Goal: Find specific page/section

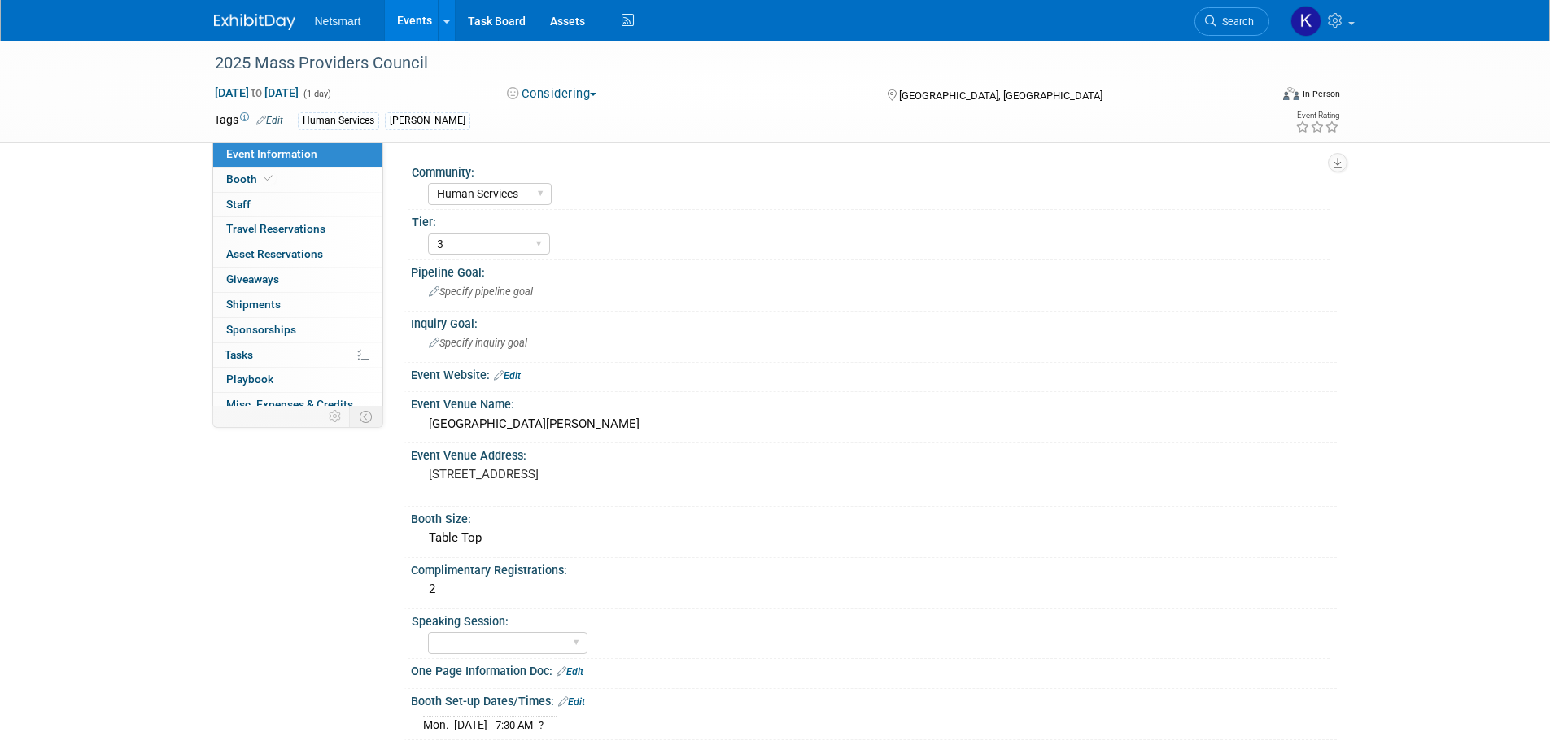
select select "Human Services"
select select "3"
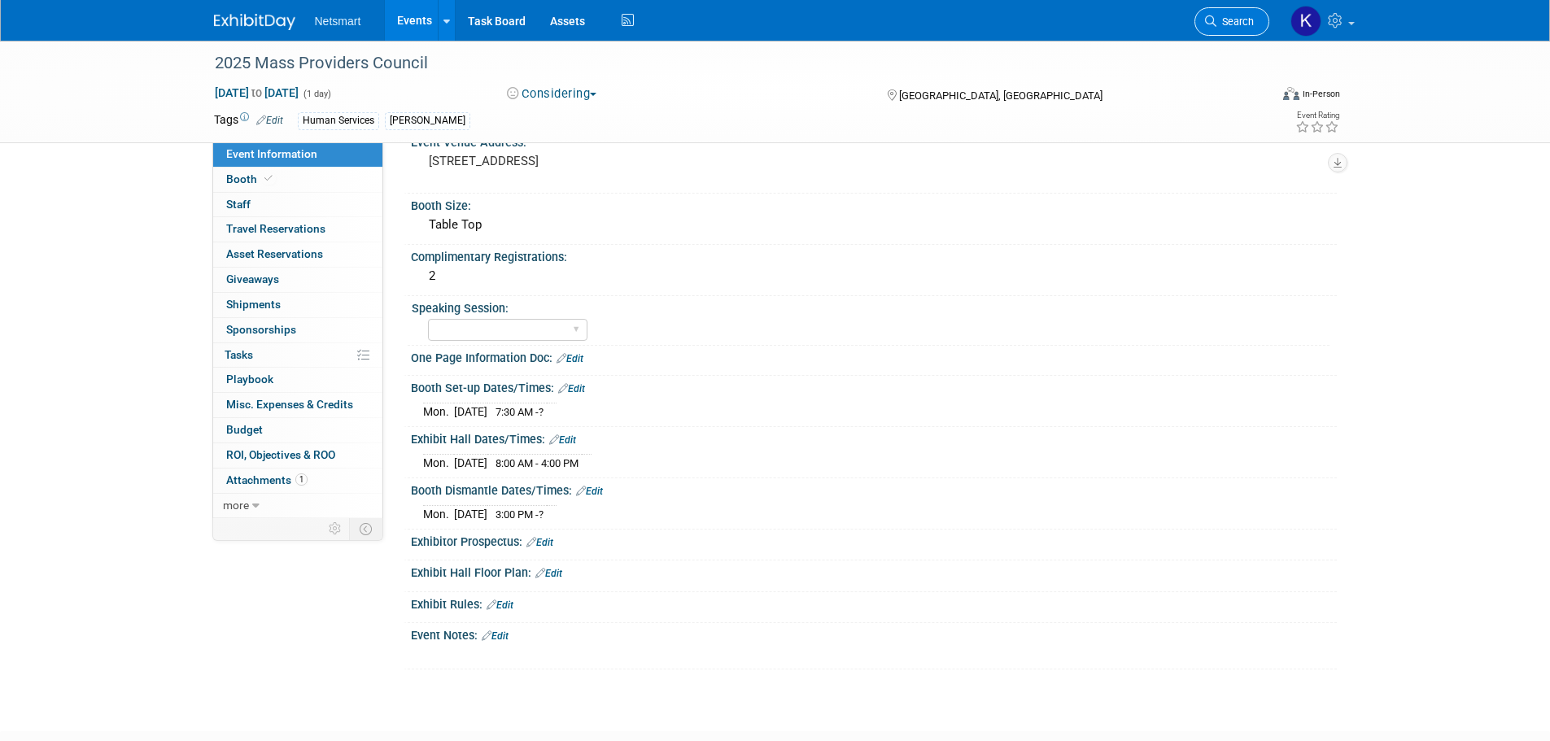
click at [1235, 28] on link "Search" at bounding box center [1232, 21] width 75 height 28
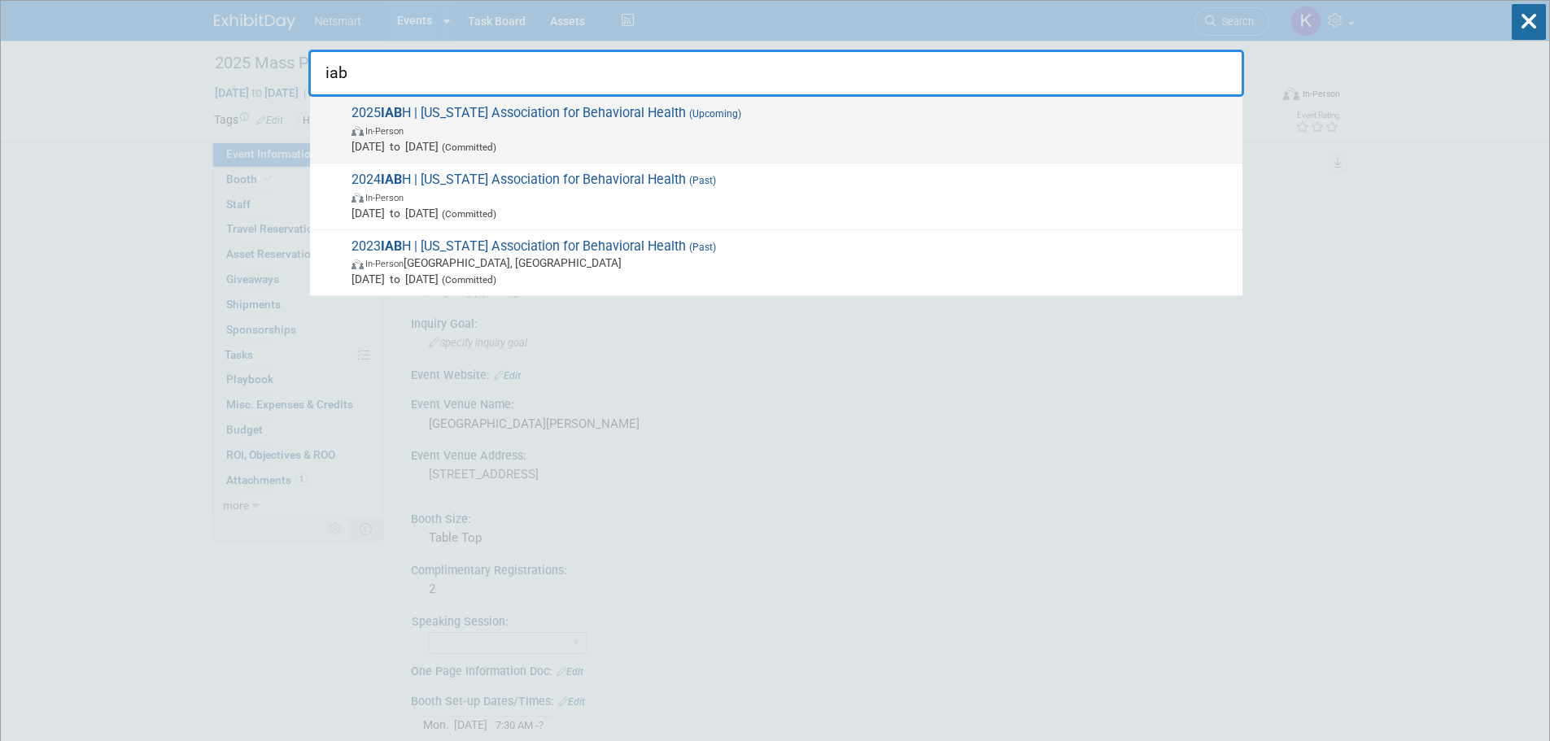
type input "iab"
click at [583, 146] on span "[DATE] to [DATE] (Committed)" at bounding box center [793, 146] width 883 height 16
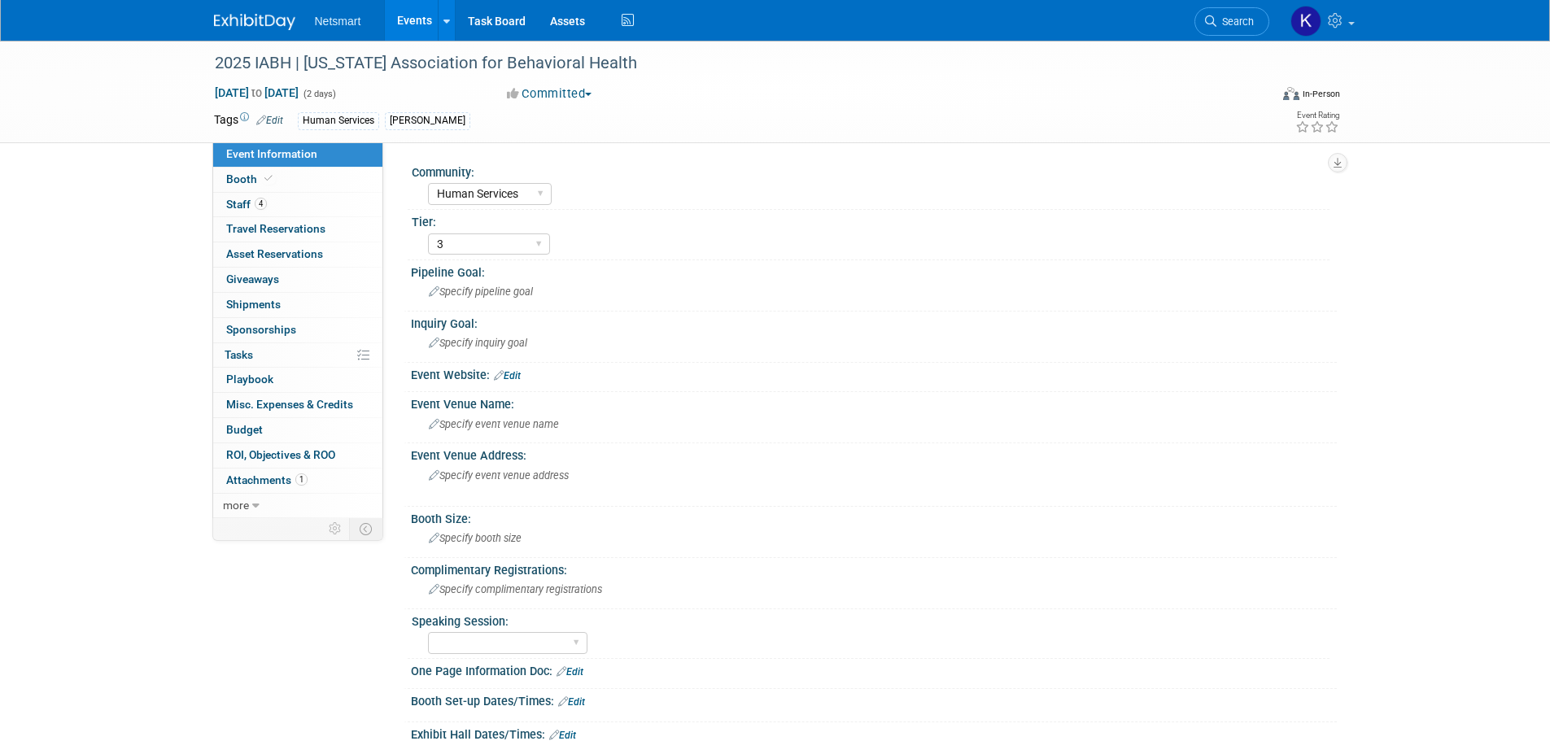
select select "Human Services"
select select "3"
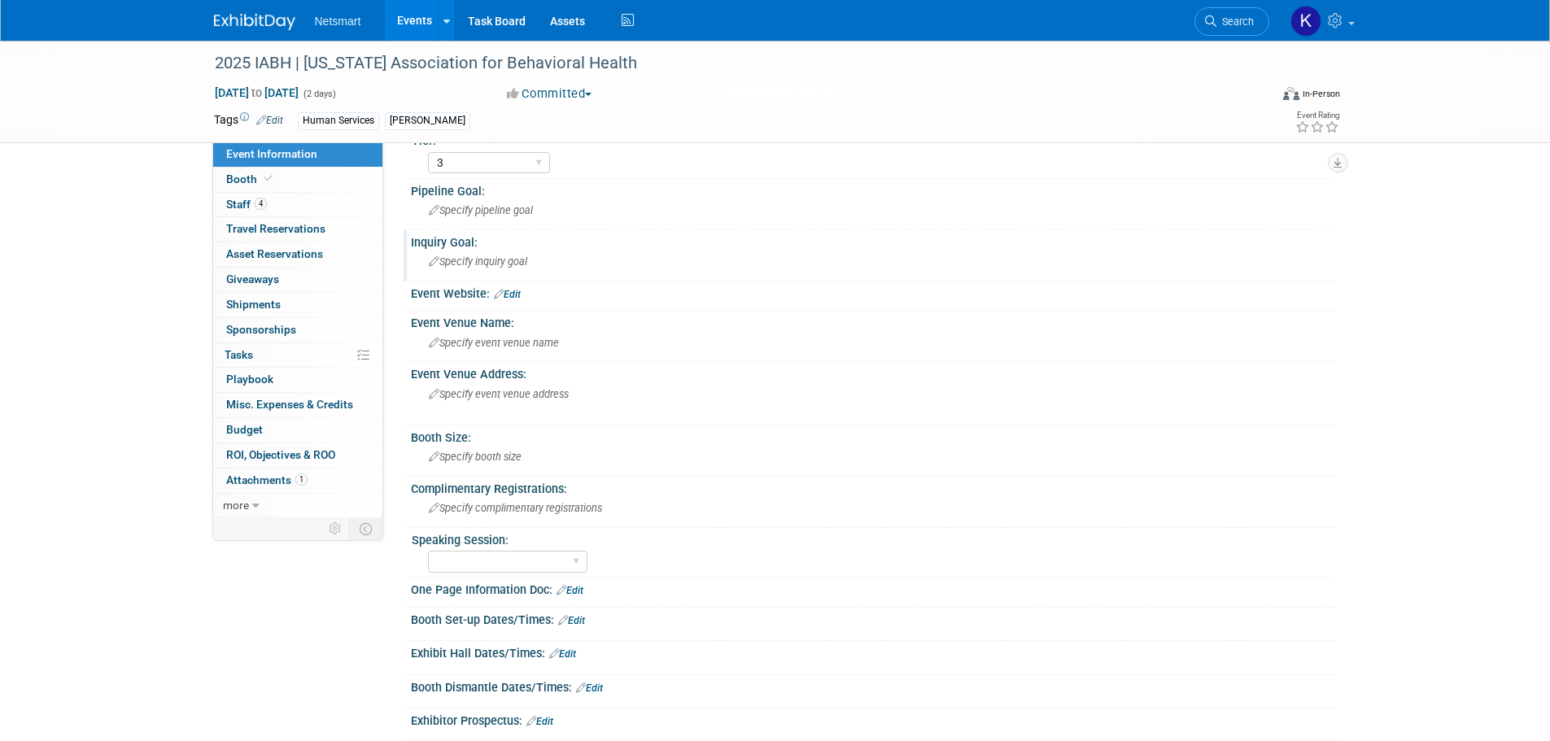
scroll to position [163, 0]
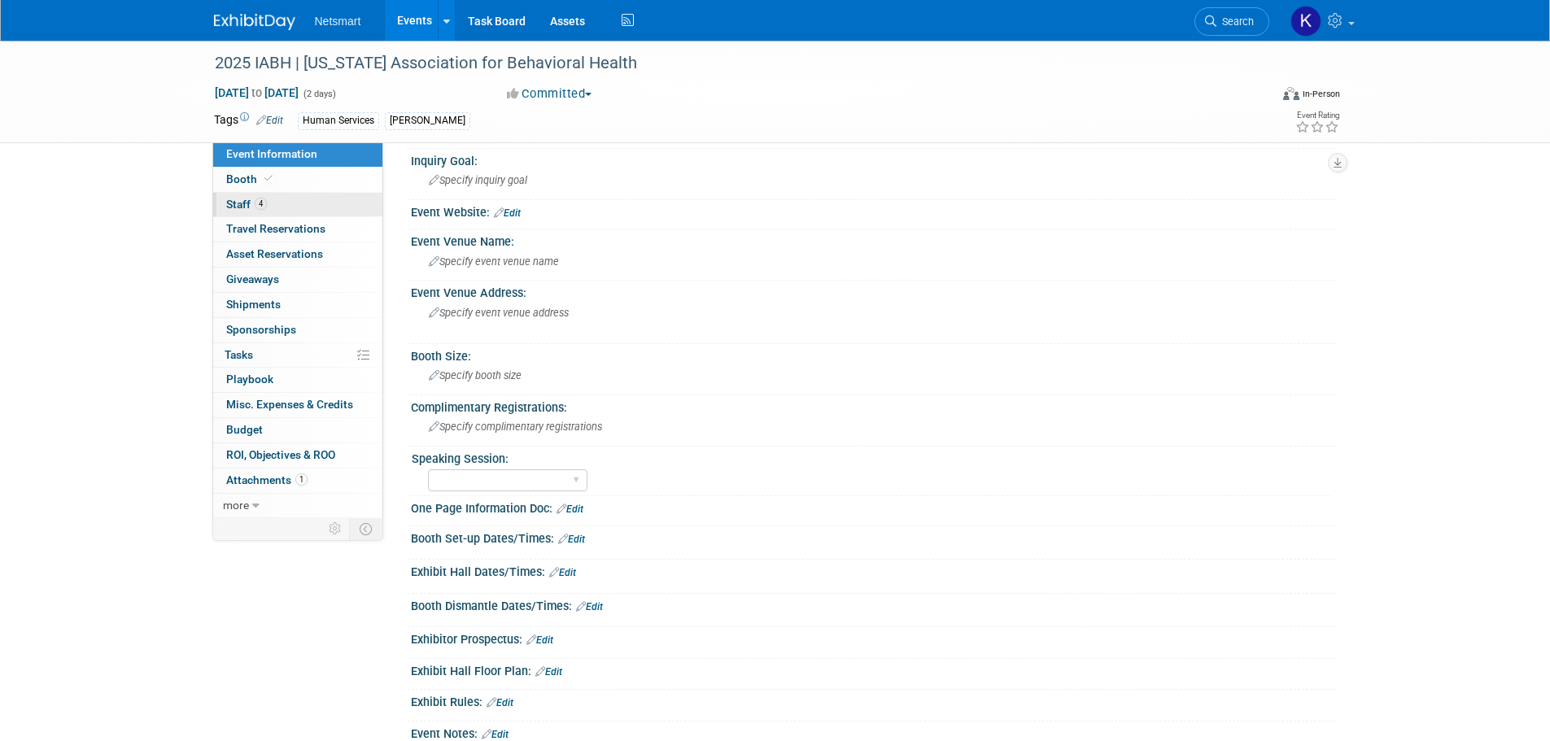
click at [322, 193] on link "4 Staff 4" at bounding box center [297, 205] width 169 height 24
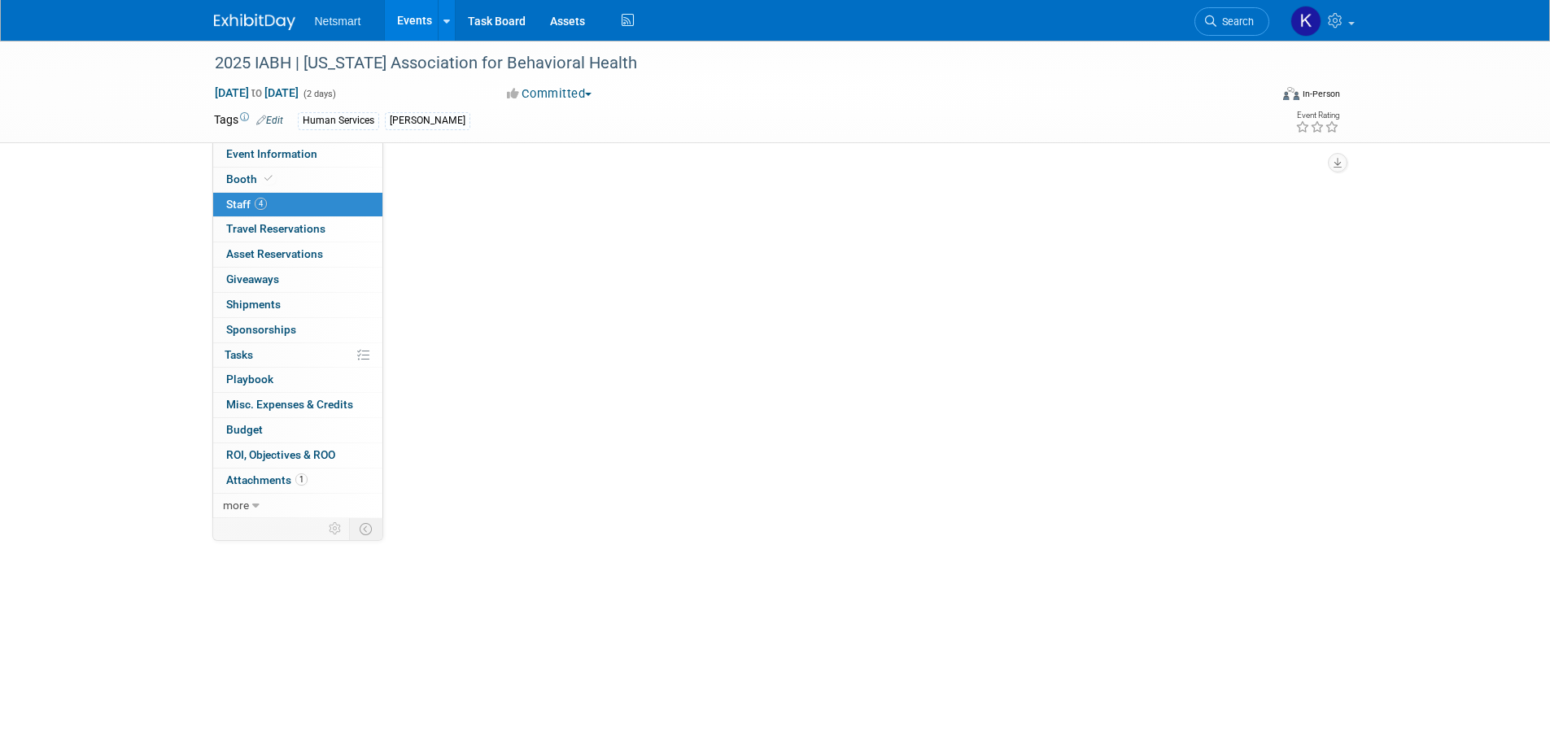
scroll to position [0, 0]
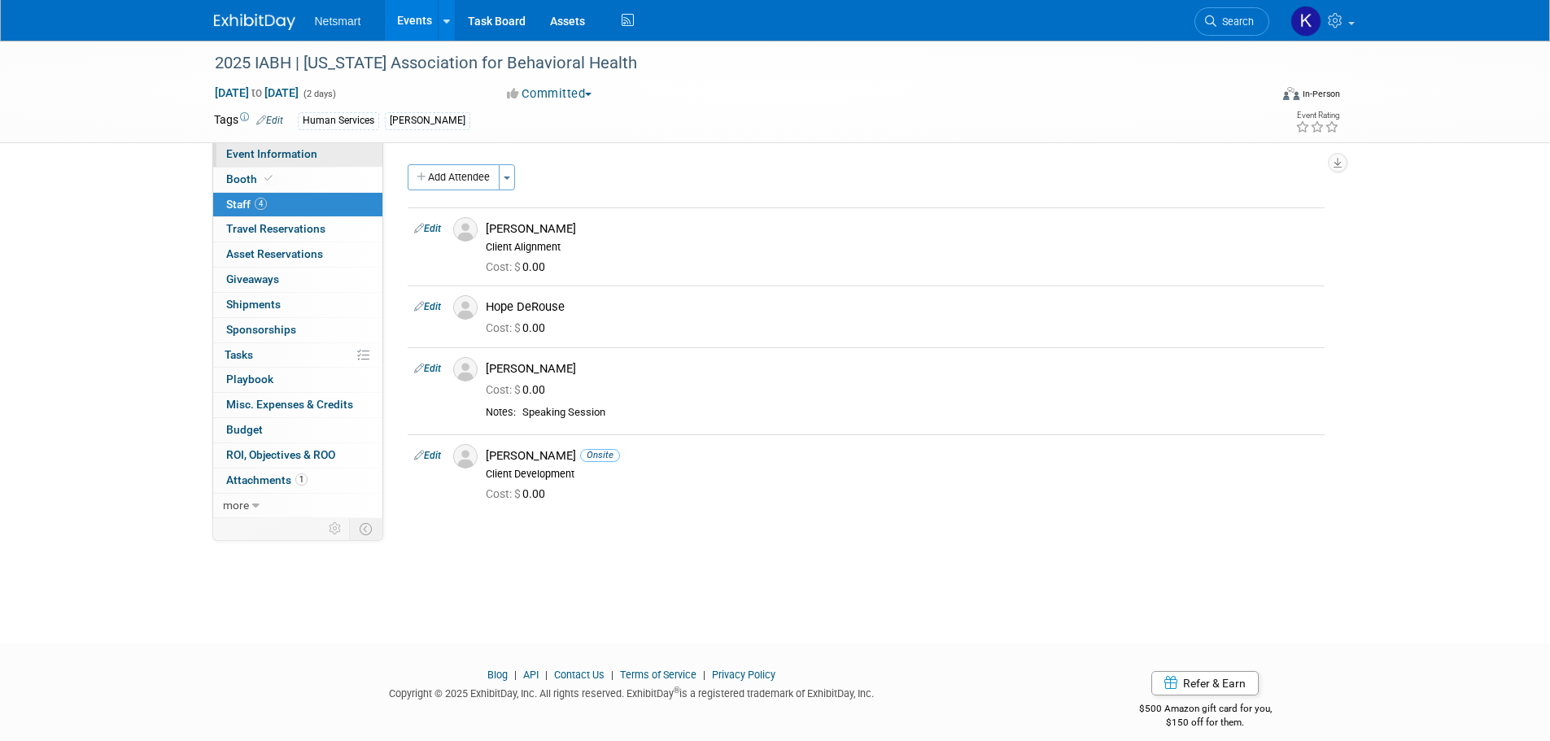
click at [320, 160] on link "Event Information" at bounding box center [297, 154] width 169 height 24
select select "Human Services"
select select "3"
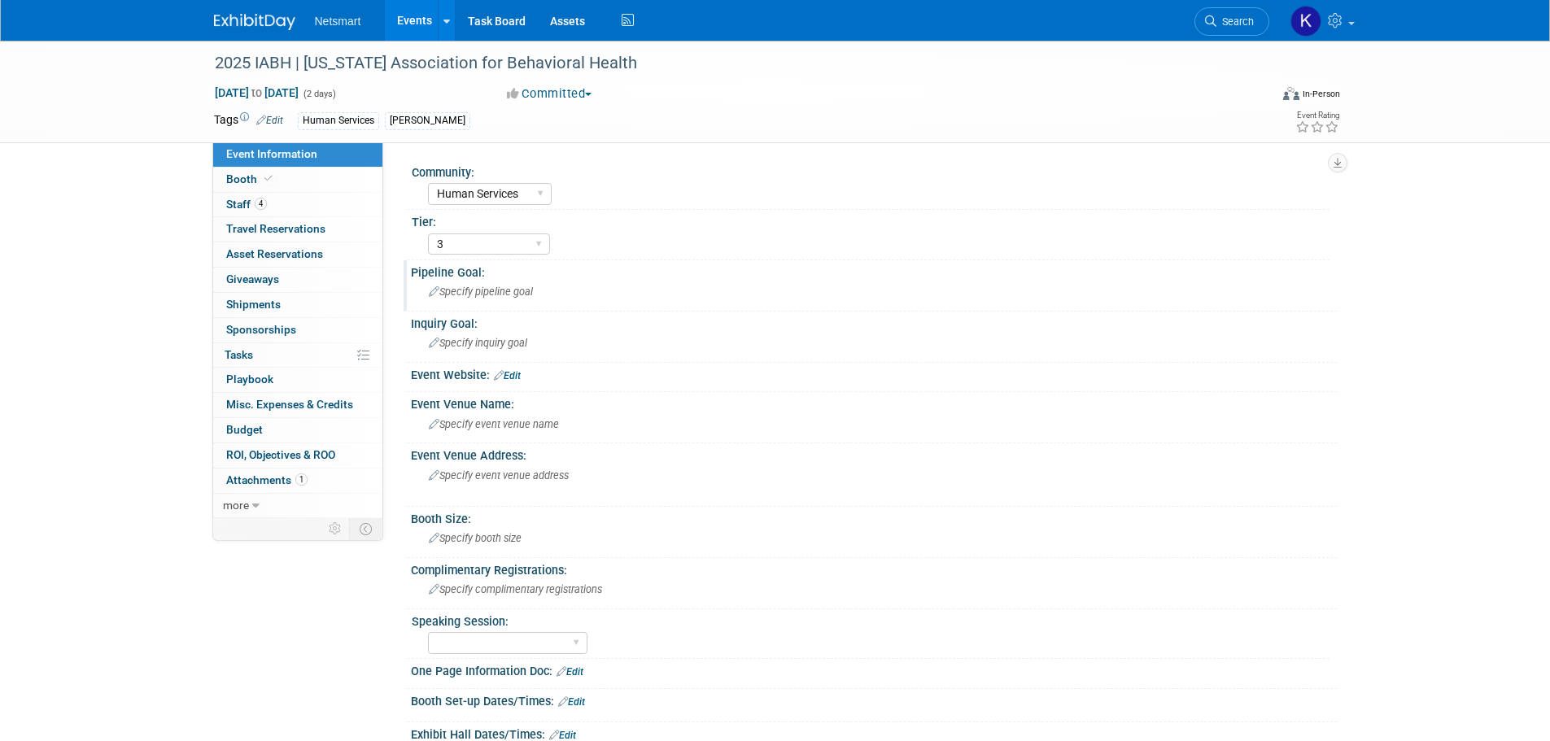
click at [499, 301] on div "Specify pipeline goal" at bounding box center [874, 291] width 902 height 25
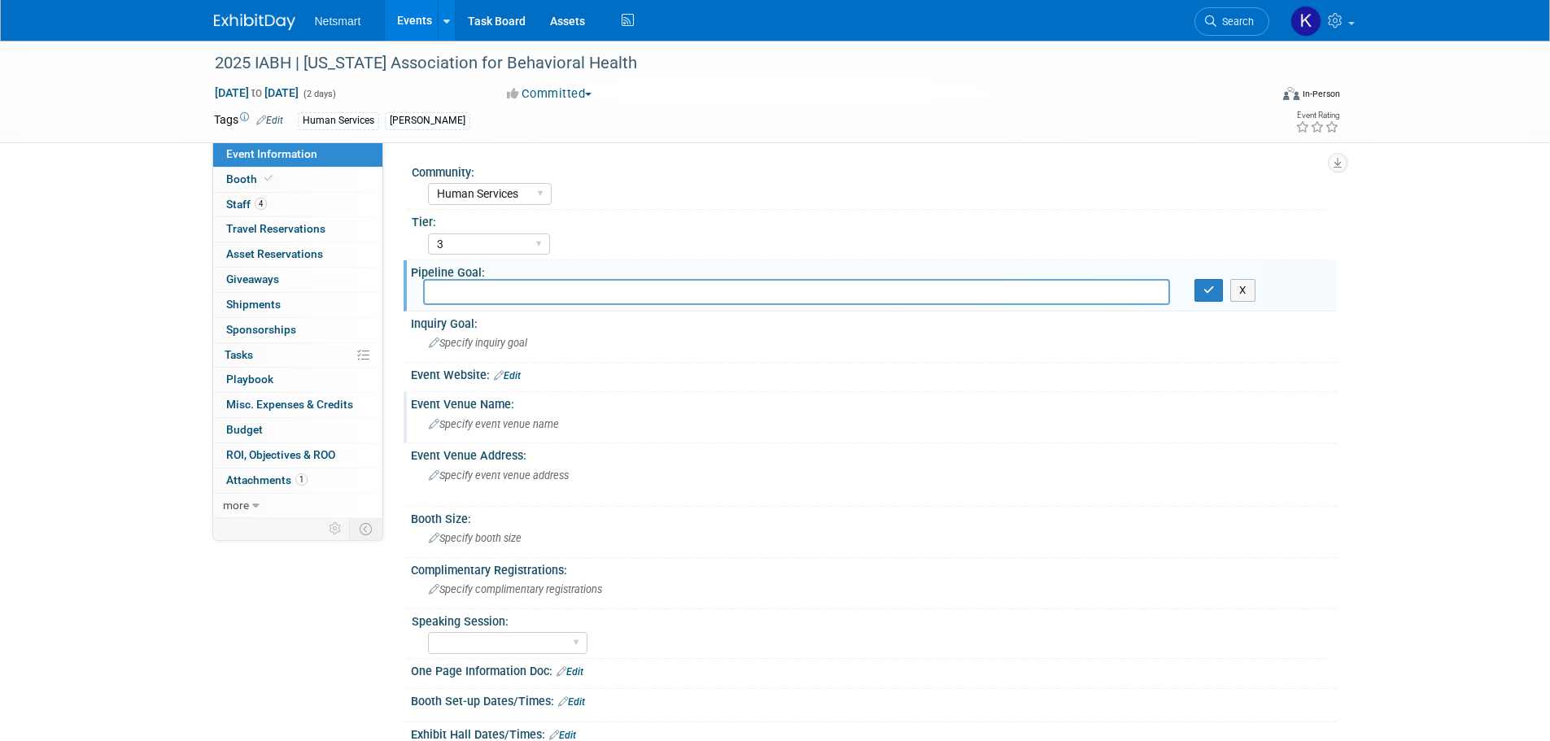
click at [506, 419] on span "Specify event venue name" at bounding box center [494, 424] width 130 height 12
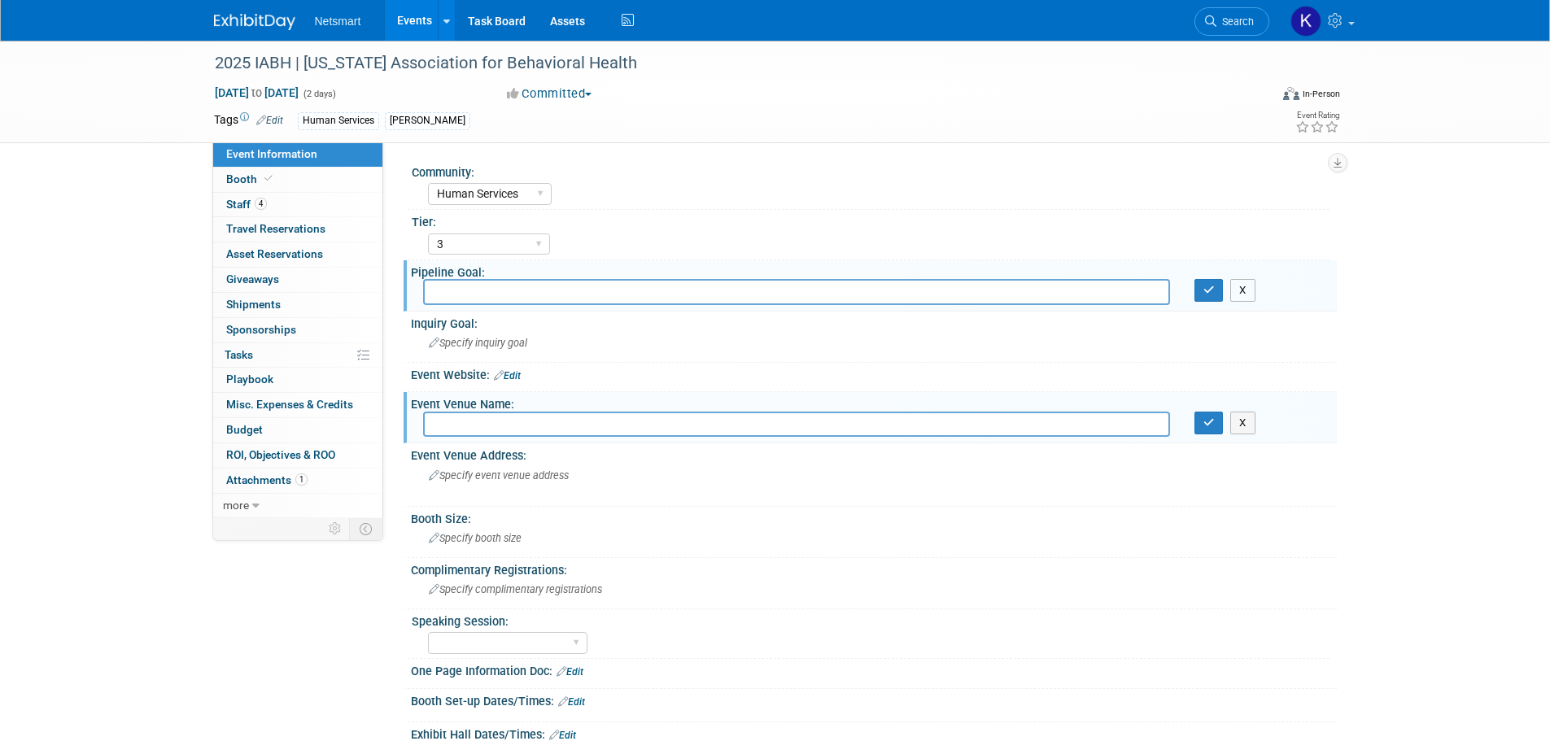
drag, startPoint x: 1246, startPoint y: 296, endPoint x: 1241, endPoint y: 307, distance: 11.7
click at [1246, 296] on button "X" at bounding box center [1242, 290] width 25 height 23
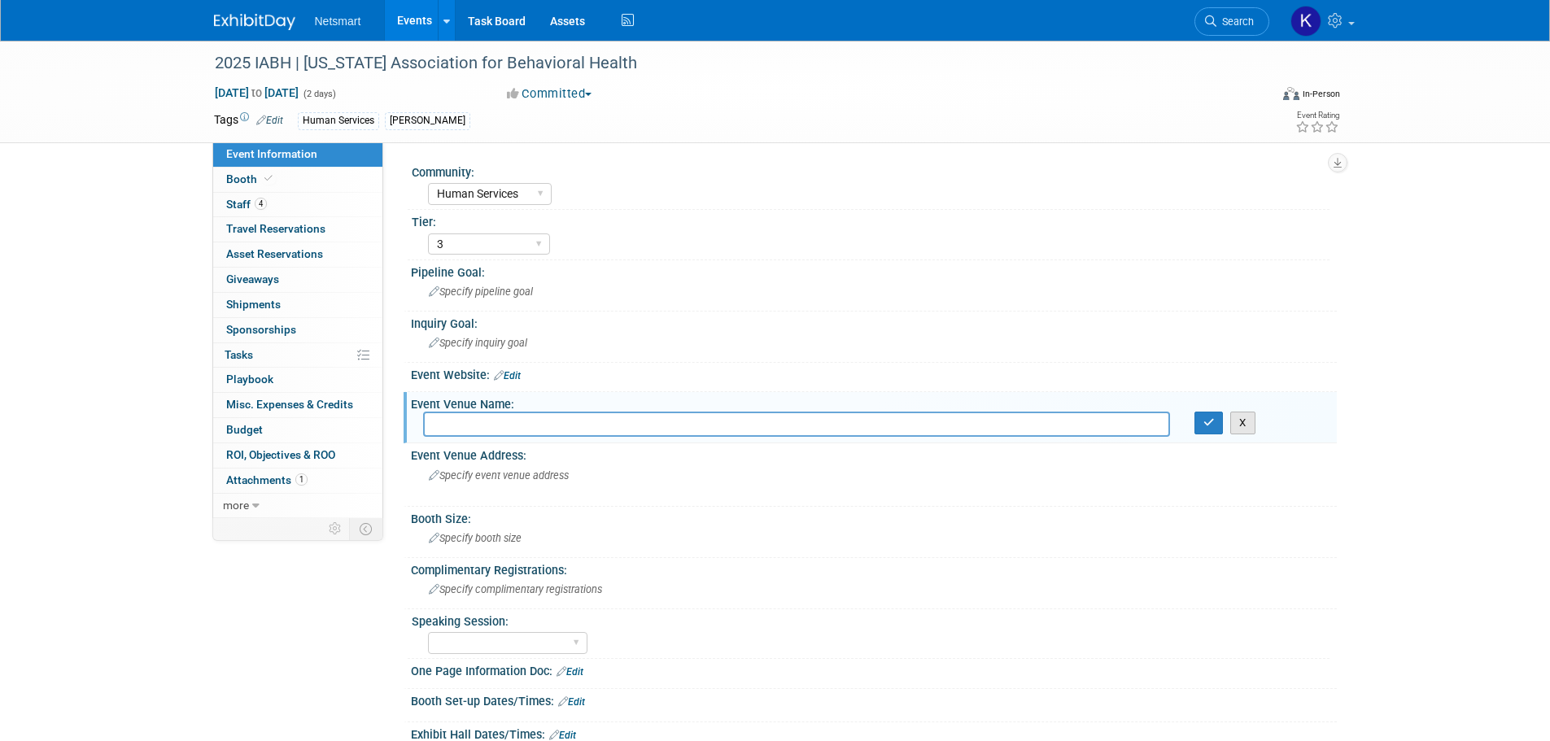
click at [1240, 414] on button "X" at bounding box center [1242, 423] width 25 height 23
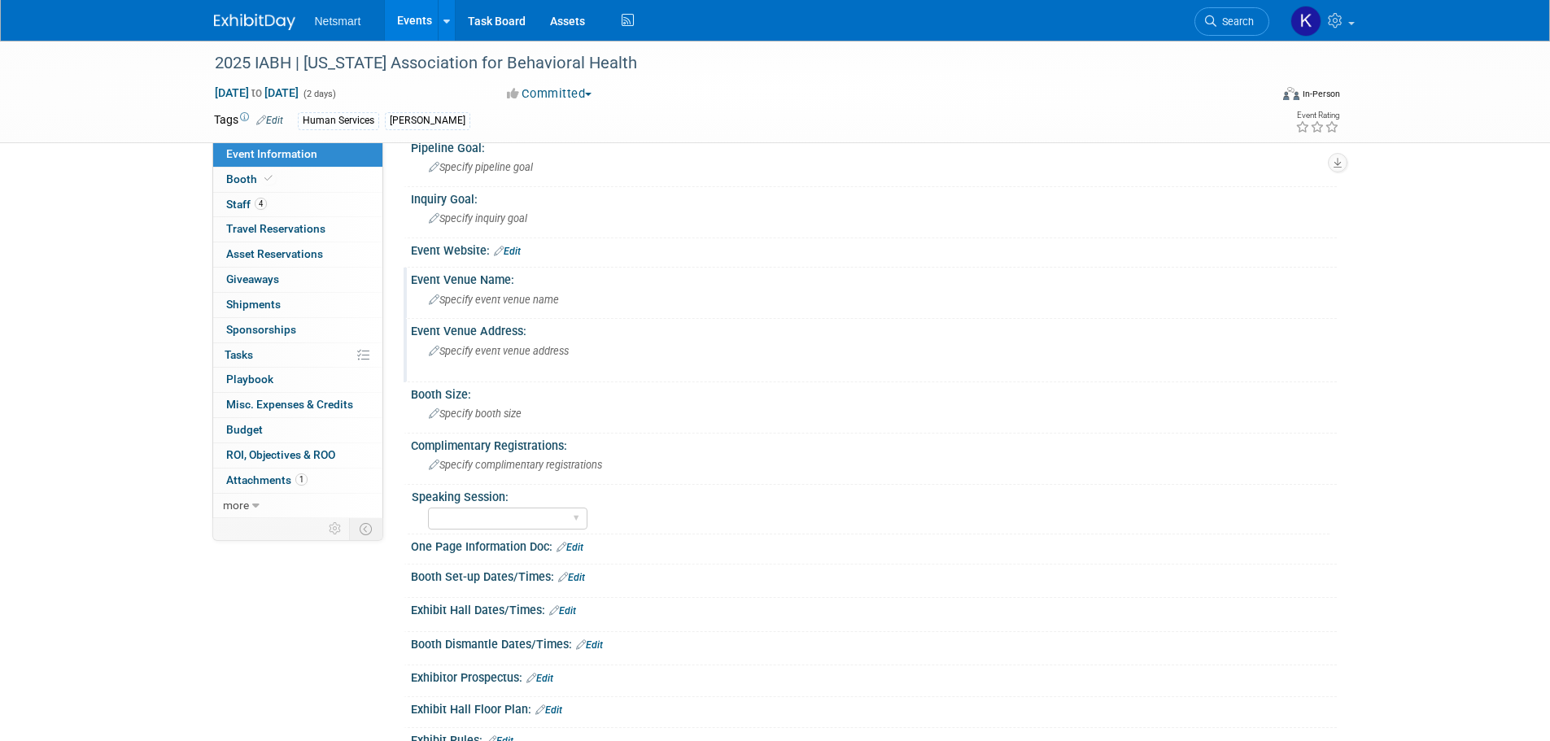
scroll to position [163, 0]
